Goal: Find specific page/section: Find specific page/section

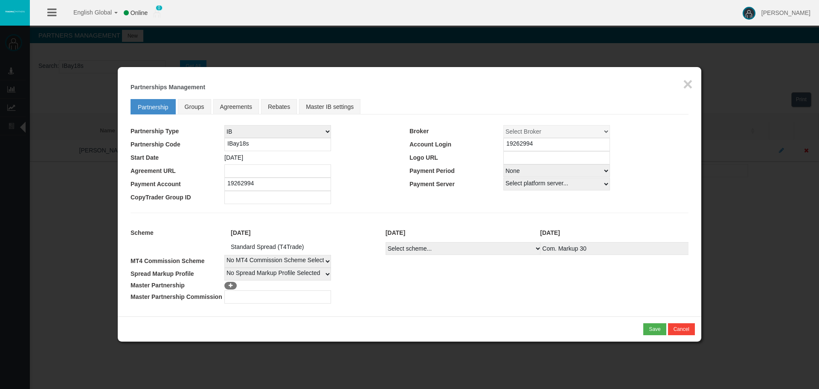
select select "25"
select select "0"
click at [475, 292] on td at bounding box center [456, 296] width 464 height 13
click at [423, 300] on td at bounding box center [456, 296] width 464 height 13
click at [437, 310] on div "Loading... × Partnerships Management Partnership Groups Agreements Rebates Mast…" at bounding box center [410, 191] width 584 height 249
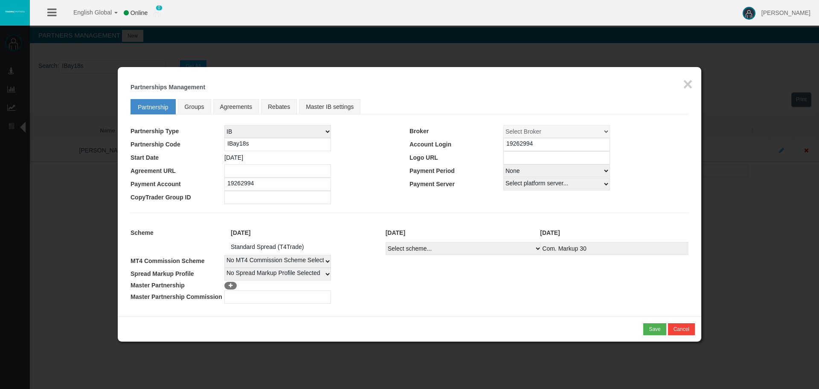
drag, startPoint x: 418, startPoint y: 305, endPoint x: 475, endPoint y: 298, distance: 57.2
click at [422, 305] on div "Loading... × Partnerships Management Partnership Groups Agreements Rebates Mast…" at bounding box center [410, 191] width 584 height 249
click at [539, 285] on td at bounding box center [456, 285] width 464 height 10
click at [690, 85] on button "×" at bounding box center [688, 84] width 10 height 17
